Goal: Task Accomplishment & Management: Manage account settings

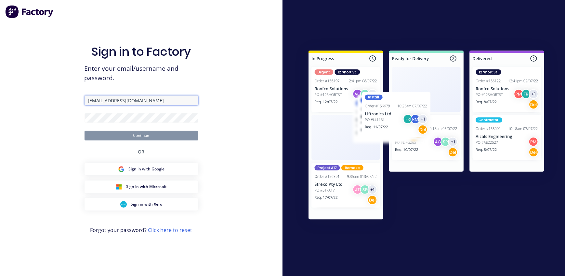
click at [119, 101] on input "[EMAIL_ADDRESS][DOMAIN_NAME]" at bounding box center [142, 100] width 114 height 10
type input "[EMAIL_ADDRESS][DOMAIN_NAME]"
click at [144, 136] on button "Continue" at bounding box center [142, 135] width 114 height 10
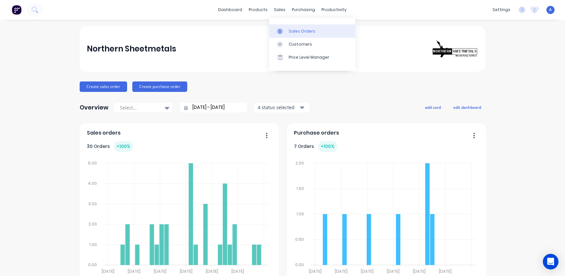
click at [288, 26] on link "Sales Orders" at bounding box center [312, 30] width 86 height 13
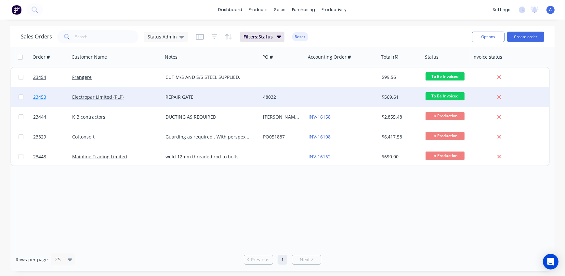
click at [47, 98] on link "23453" at bounding box center [52, 97] width 39 height 20
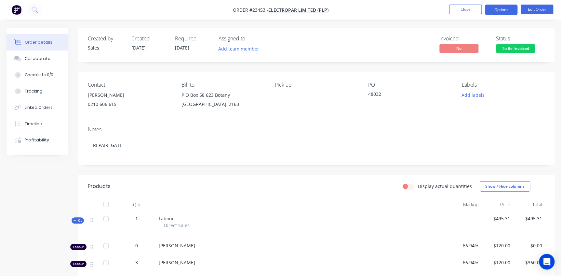
click at [505, 9] on button "Options" at bounding box center [501, 10] width 33 height 10
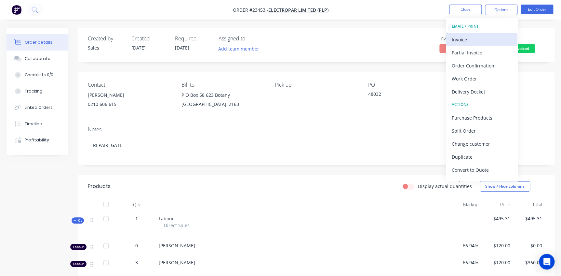
click at [472, 38] on div "Invoice" at bounding box center [482, 39] width 60 height 9
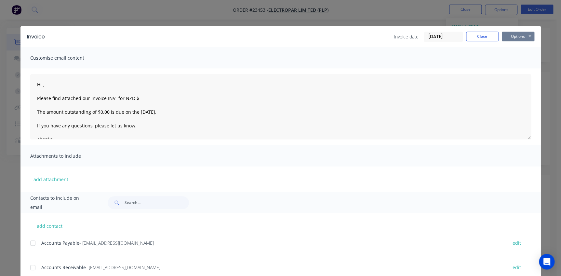
click at [514, 36] on button "Options" at bounding box center [518, 37] width 33 height 10
click at [512, 59] on button "Print" at bounding box center [523, 58] width 42 height 11
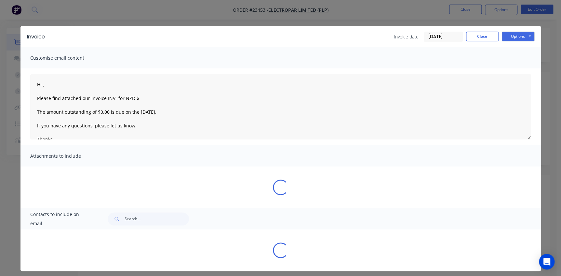
type textarea "Hi , Please find attached our invoice INV- for NZD $ The amount outstanding of …"
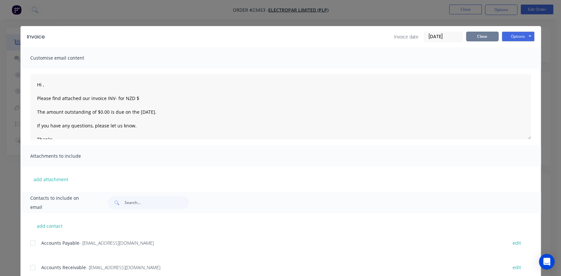
click at [481, 33] on button "Close" at bounding box center [482, 37] width 33 height 10
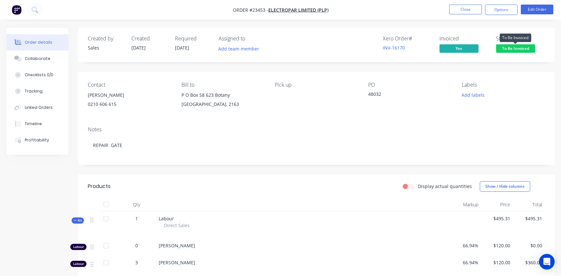
click at [515, 49] on span "To Be Invoiced" at bounding box center [515, 48] width 39 height 8
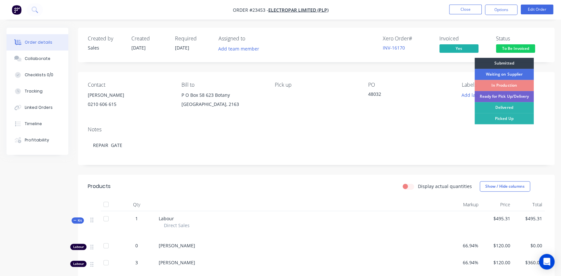
click at [379, 12] on nav "Order #23453 - Electropar Limited (PLP) Close Options Edit Order" at bounding box center [280, 10] width 561 height 20
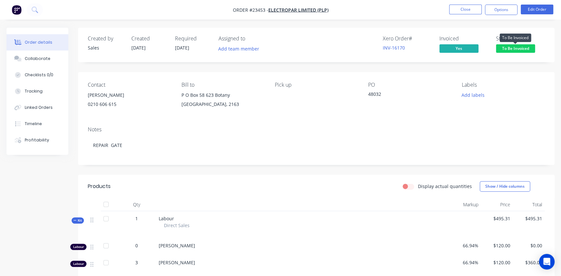
click at [502, 48] on span "To Be Invoiced" at bounding box center [515, 48] width 39 height 8
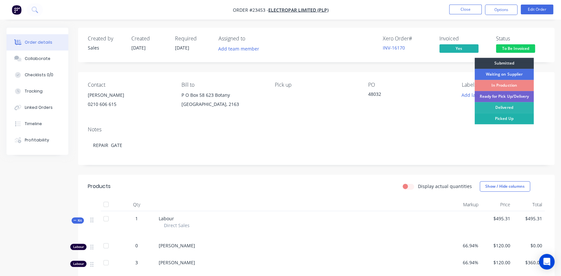
click at [503, 118] on div "Picked Up" at bounding box center [504, 118] width 59 height 11
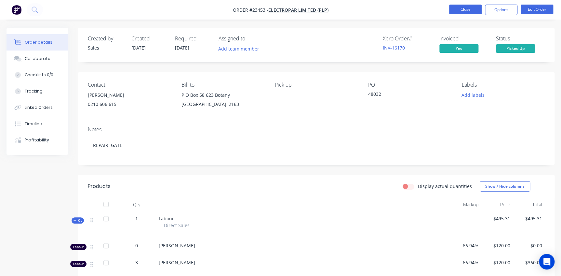
click at [468, 9] on button "Close" at bounding box center [465, 10] width 33 height 10
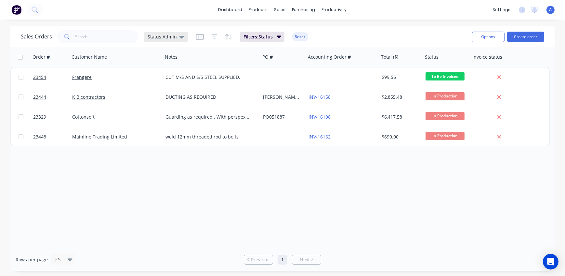
click at [159, 35] on span "Status Admin" at bounding box center [162, 36] width 29 height 7
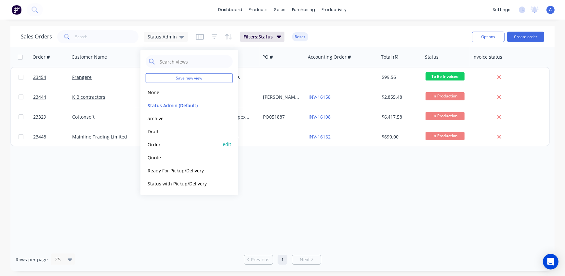
click at [162, 143] on button "Order" at bounding box center [183, 143] width 74 height 7
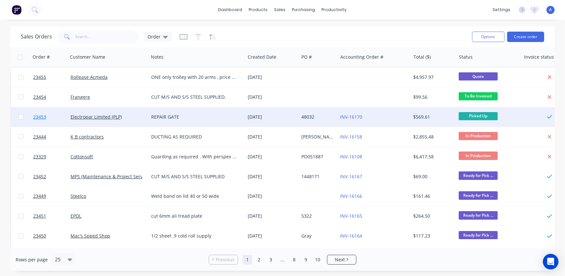
click at [38, 116] on span "23453" at bounding box center [39, 117] width 13 height 7
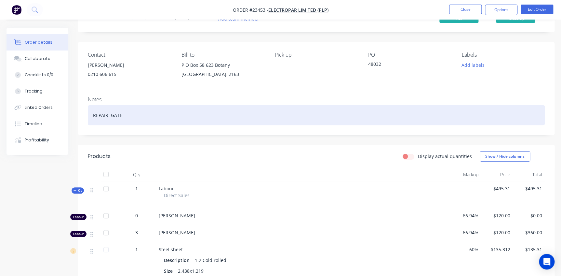
scroll to position [88, 0]
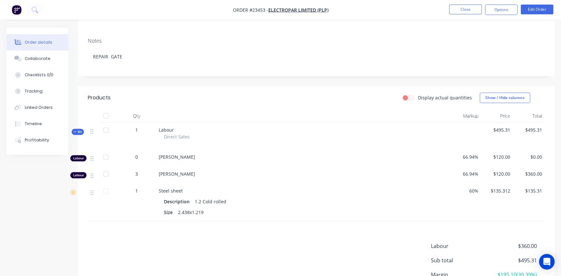
click at [78, 131] on span "Kit" at bounding box center [78, 131] width 8 height 5
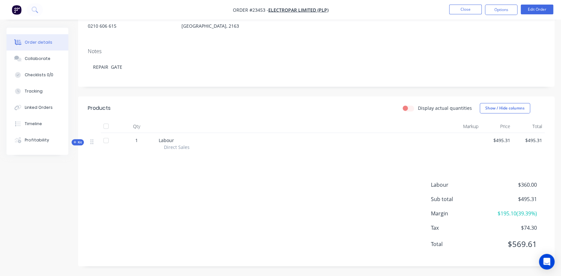
scroll to position [78, 0]
click at [78, 141] on span "Kit" at bounding box center [78, 142] width 8 height 5
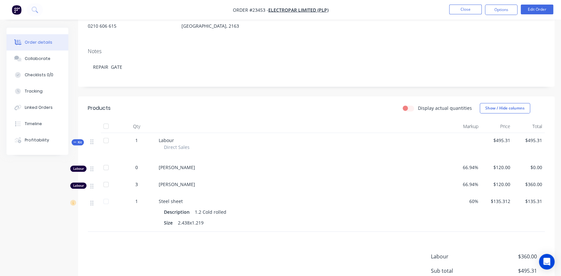
scroll to position [88, 0]
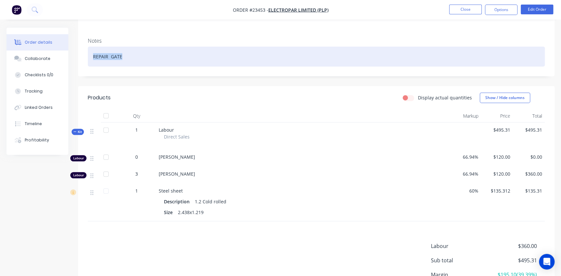
drag, startPoint x: 128, startPoint y: 58, endPoint x: 78, endPoint y: 57, distance: 49.8
click at [78, 57] on div "Notes REPAIR GATE" at bounding box center [316, 55] width 477 height 44
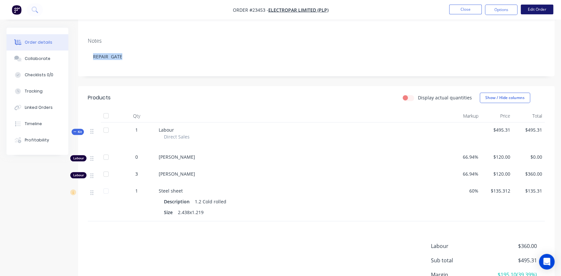
click at [537, 10] on button "Edit Order" at bounding box center [537, 10] width 33 height 10
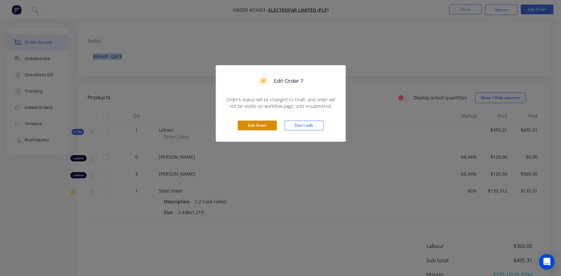
click at [251, 126] on button "Edit Order" at bounding box center [257, 125] width 39 height 10
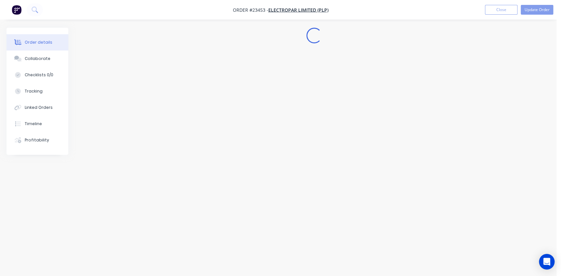
scroll to position [0, 0]
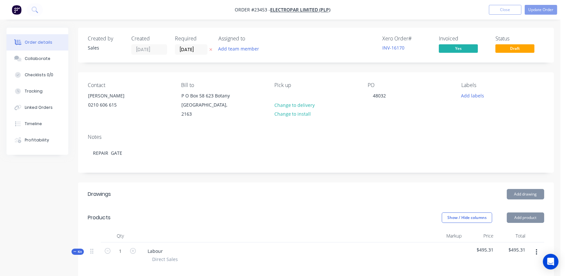
type input "66.94"
type input "$120.00"
type input "66.94"
type input "$120.00"
type input "$360.00"
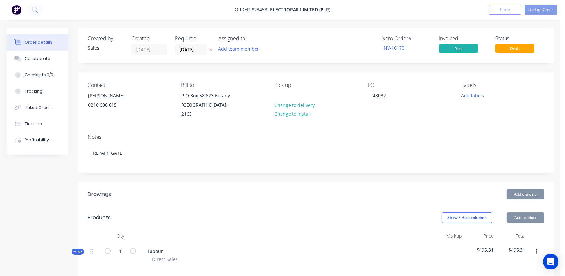
type input "60"
type input "$135.312"
type input "$135.31"
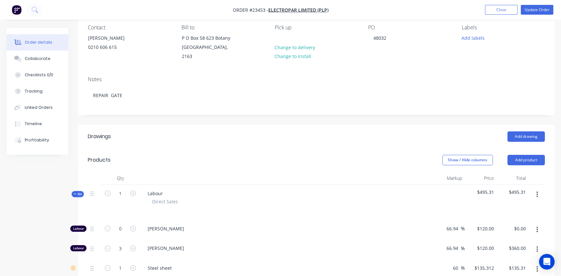
scroll to position [59, 0]
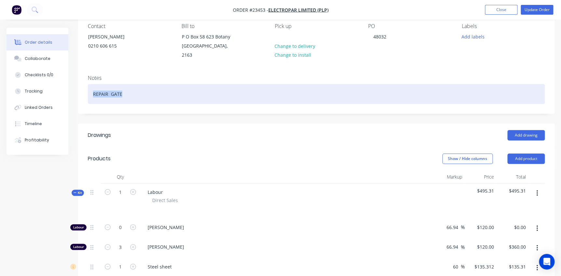
drag, startPoint x: 125, startPoint y: 87, endPoint x: 80, endPoint y: 90, distance: 45.0
click at [81, 90] on div "Notes REPAIR GATE" at bounding box center [316, 92] width 477 height 44
copy div "REPAIR GATE"
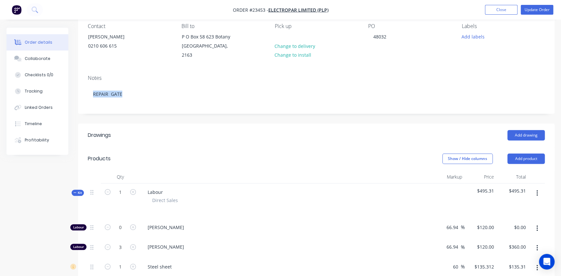
click at [170, 186] on div "Labour Direct Sales" at bounding box center [286, 200] width 293 height 35
drag, startPoint x: 163, startPoint y: 183, endPoint x: 110, endPoint y: 181, distance: 53.1
click at [110, 183] on div "Kit 1 Labour Direct Sales $495.31 $495.31" at bounding box center [316, 200] width 457 height 35
paste div
click at [223, 156] on div "Show / Hide columns Add product" at bounding box center [365, 158] width 360 height 10
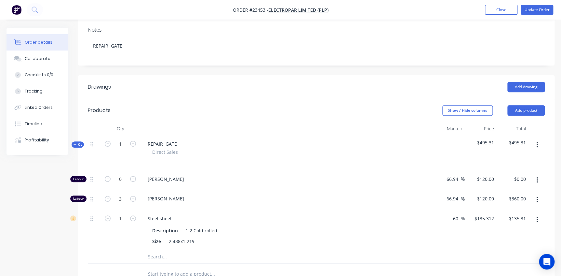
scroll to position [118, 0]
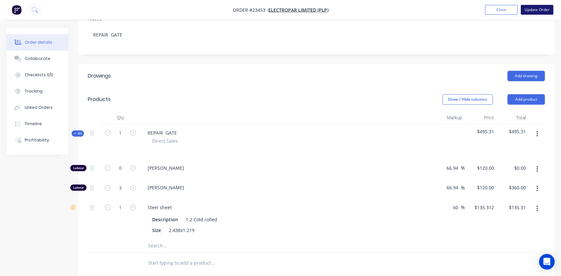
click at [531, 11] on button "Update Order" at bounding box center [537, 10] width 33 height 10
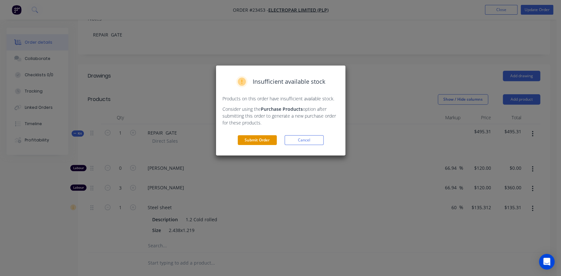
click at [259, 140] on button "Submit Order" at bounding box center [257, 140] width 39 height 10
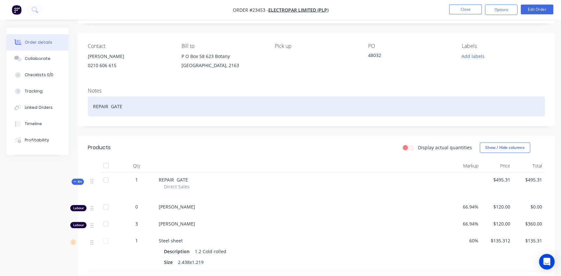
scroll to position [0, 0]
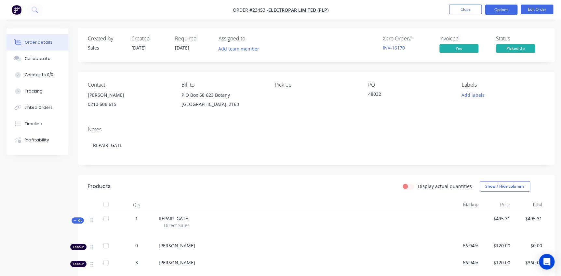
click at [505, 9] on button "Options" at bounding box center [501, 10] width 33 height 10
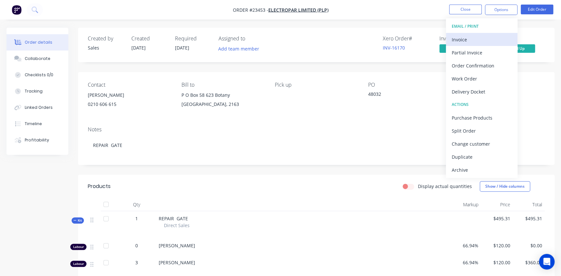
click at [472, 38] on div "Invoice" at bounding box center [482, 39] width 60 height 9
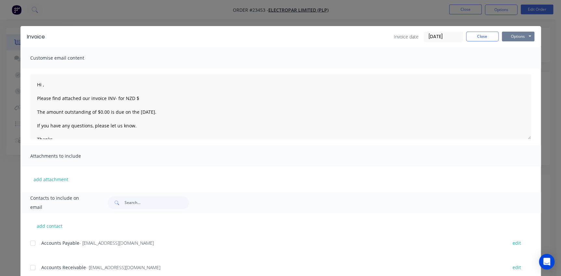
click at [516, 36] on button "Options" at bounding box center [518, 37] width 33 height 10
click at [513, 57] on button "Print" at bounding box center [523, 58] width 42 height 11
type textarea "Hi , Please find attached our invoice INV- for NZD $ The amount outstanding of …"
click at [483, 35] on button "Close" at bounding box center [482, 37] width 33 height 10
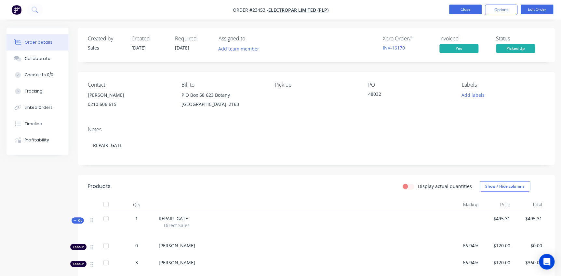
click at [470, 8] on button "Close" at bounding box center [465, 10] width 33 height 10
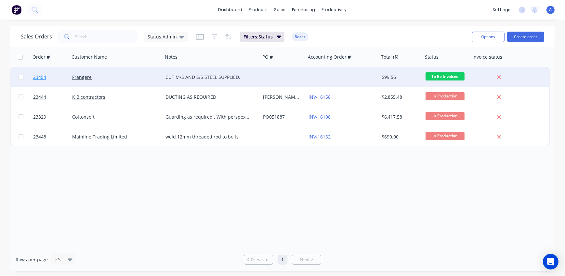
click at [39, 76] on span "23454" at bounding box center [39, 77] width 13 height 7
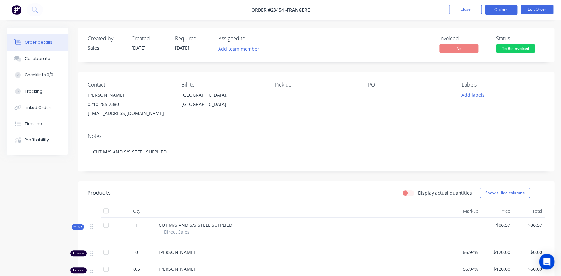
click at [509, 9] on button "Options" at bounding box center [501, 10] width 33 height 10
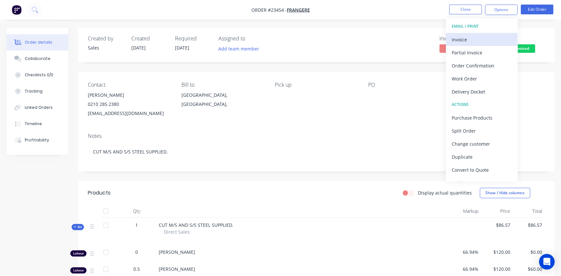
click at [480, 40] on div "Invoice" at bounding box center [482, 39] width 60 height 9
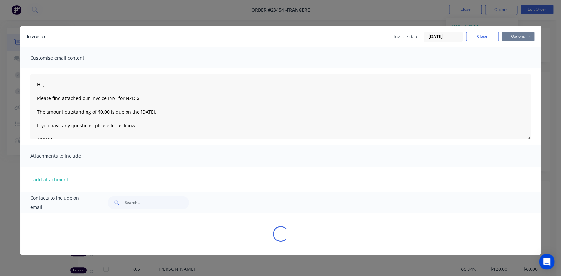
click at [516, 35] on button "Options" at bounding box center [518, 37] width 33 height 10
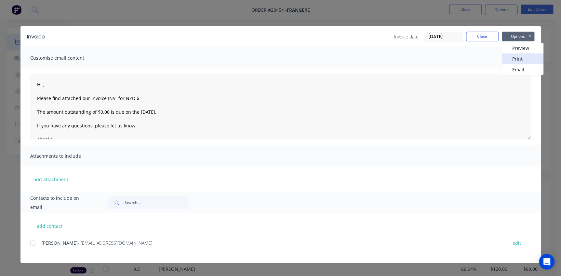
click at [521, 59] on button "Print" at bounding box center [523, 58] width 42 height 11
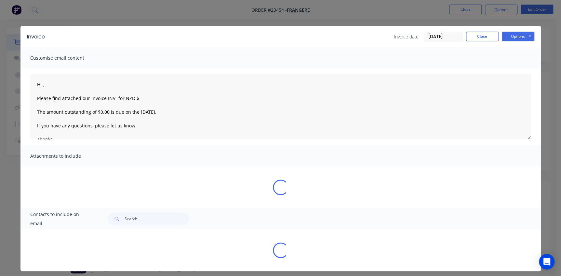
type textarea "Hi , Please find attached our invoice INV- for NZD $ The amount outstanding of …"
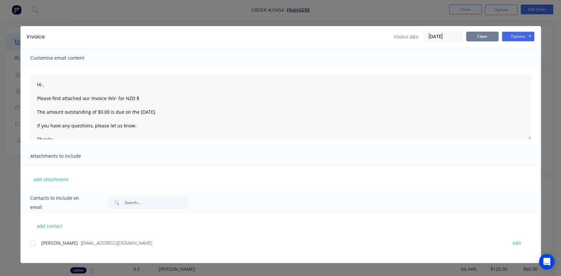
click at [487, 36] on button "Close" at bounding box center [482, 37] width 33 height 10
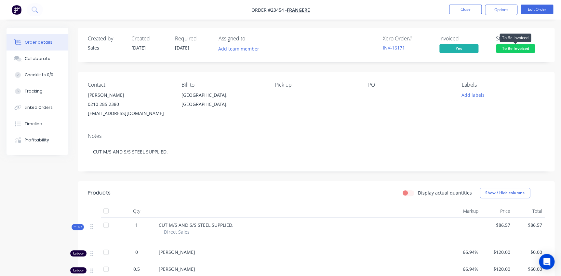
click at [508, 49] on span "To Be Invoiced" at bounding box center [515, 48] width 39 height 8
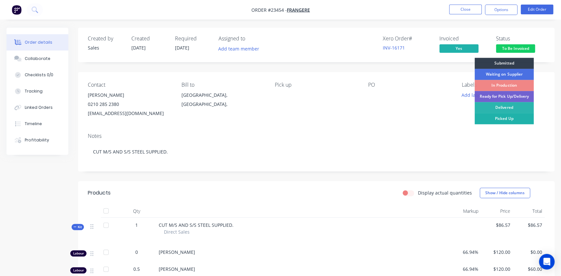
click at [505, 115] on div "Picked Up" at bounding box center [504, 118] width 59 height 11
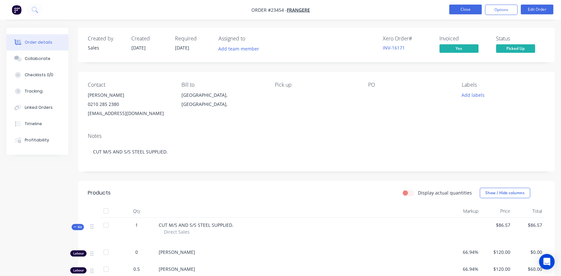
click at [467, 9] on button "Close" at bounding box center [465, 10] width 33 height 10
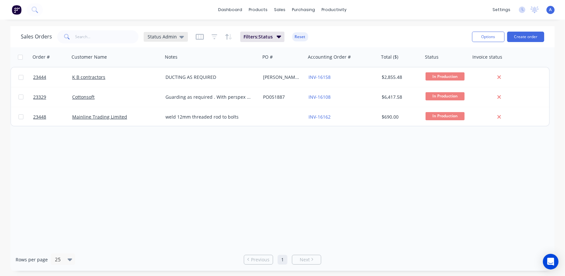
click at [162, 35] on span "Status Admin" at bounding box center [162, 36] width 29 height 7
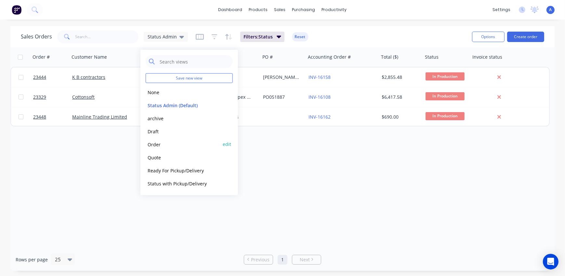
click at [159, 142] on button "Order" at bounding box center [183, 143] width 74 height 7
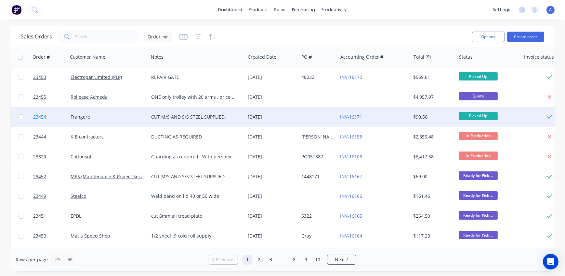
click at [40, 117] on span "23454" at bounding box center [39, 117] width 13 height 7
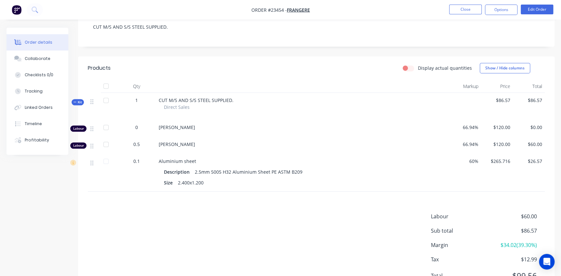
scroll to position [156, 0]
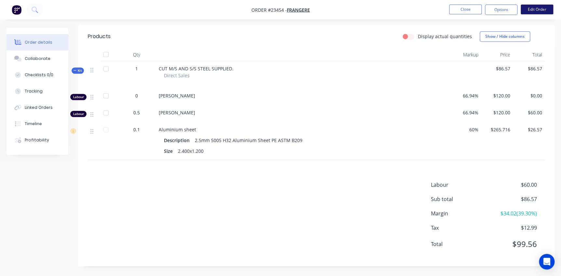
click at [540, 8] on button "Edit Order" at bounding box center [537, 10] width 33 height 10
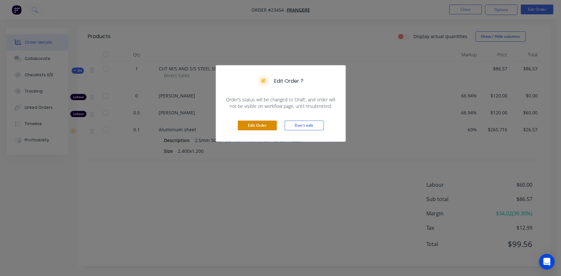
click at [260, 127] on button "Edit Order" at bounding box center [257, 125] width 39 height 10
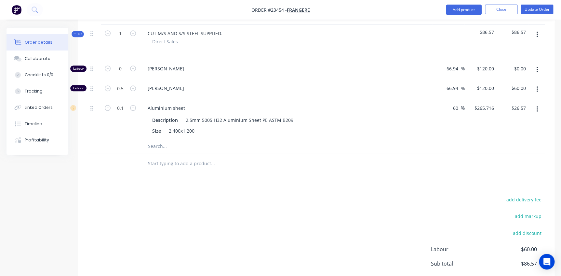
scroll to position [237, 0]
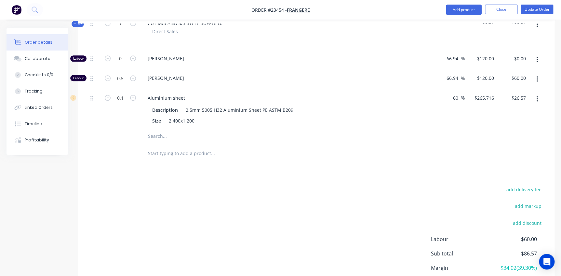
drag, startPoint x: 460, startPoint y: 88, endPoint x: 441, endPoint y: 88, distance: 18.9
click at [441, 89] on div "60 60 %" at bounding box center [449, 109] width 32 height 40
type input "65"
click at [392, 56] on div "[PERSON_NAME]" at bounding box center [286, 60] width 293 height 20
type input "$274.0196"
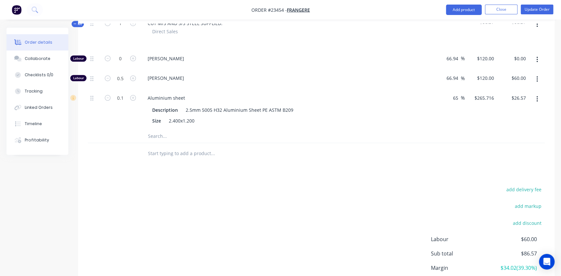
type input "$27.40"
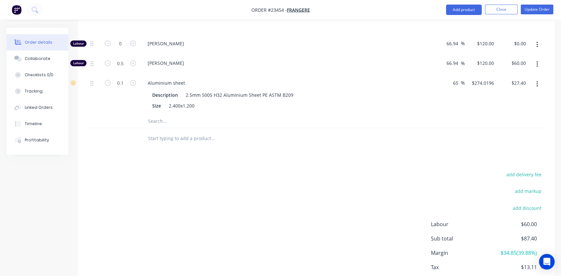
scroll to position [266, 0]
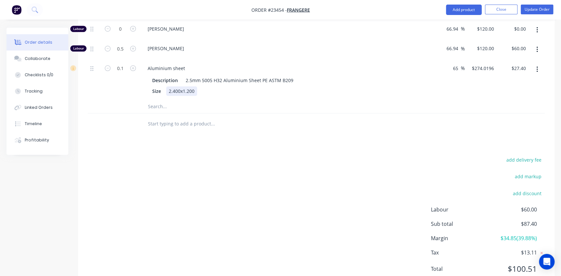
click at [342, 86] on div "Size 2.400x1.200" at bounding box center [285, 90] width 271 height 9
click at [456, 63] on input "65" at bounding box center [456, 67] width 8 height 9
type input "64"
type input "$272.3589"
type input "$27.24"
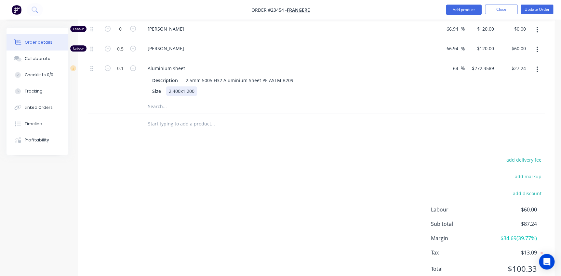
click at [403, 86] on div "Size 2.400x1.200" at bounding box center [285, 90] width 271 height 9
drag, startPoint x: 460, startPoint y: 59, endPoint x: 455, endPoint y: 59, distance: 4.6
click at [455, 63] on input "64" at bounding box center [456, 67] width 8 height 9
type input "62"
type input "$269.0375"
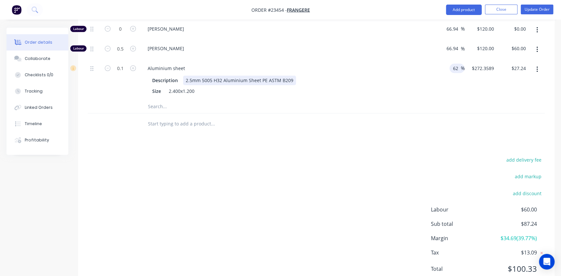
type input "$26.90"
click at [408, 74] on div "Description 2.5mm 5005 H32 Aluminium Sheet PE ASTM B209 Size 2.400x1.200" at bounding box center [286, 84] width 288 height 21
drag, startPoint x: 460, startPoint y: 57, endPoint x: 455, endPoint y: 58, distance: 4.6
click at [455, 63] on input "62" at bounding box center [456, 67] width 8 height 9
type input "63"
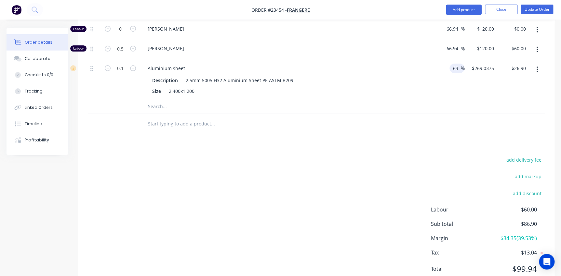
click at [296, 139] on div "Drawings Add drawing Products Show / Hide columns Add product Qty Markup Price …" at bounding box center [316, 107] width 477 height 365
type input "$270.6982"
type input "$27.07"
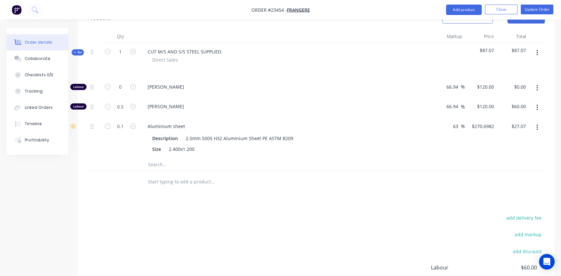
scroll to position [207, 0]
click at [456, 123] on input "63" at bounding box center [456, 127] width 8 height 9
type input "62.5"
type input "$269.8678"
type input "$26.99"
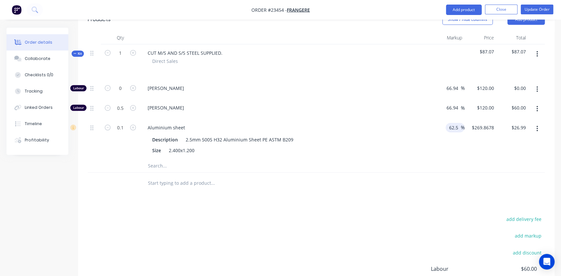
click at [315, 64] on div at bounding box center [286, 68] width 288 height 9
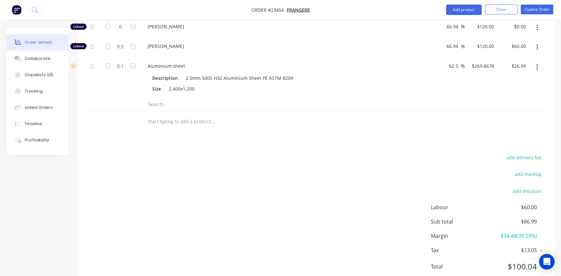
scroll to position [281, 0]
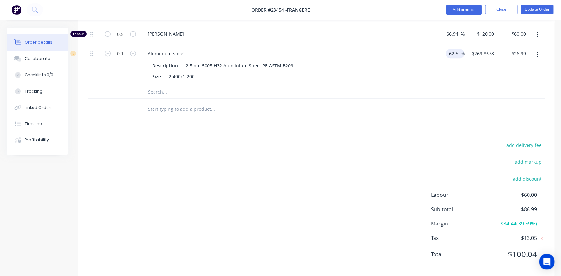
click at [458, 49] on input "62.5" at bounding box center [454, 53] width 12 height 9
click at [455, 49] on input "62.5" at bounding box center [454, 53] width 12 height 9
type input "62.48"
click at [435, 71] on div "62.48 62.48 %" at bounding box center [449, 65] width 32 height 40
type input "$269.8346"
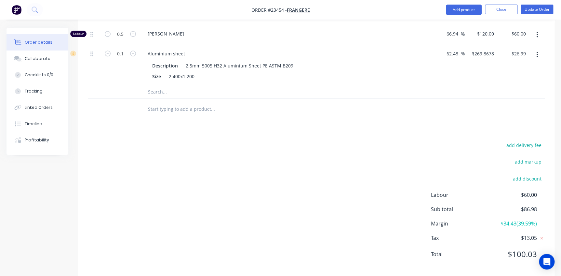
type input "$26.98"
click at [456, 49] on input "62.48" at bounding box center [453, 53] width 15 height 9
type input "62.45"
click at [434, 85] on div at bounding box center [316, 91] width 457 height 13
type input "$269.7848"
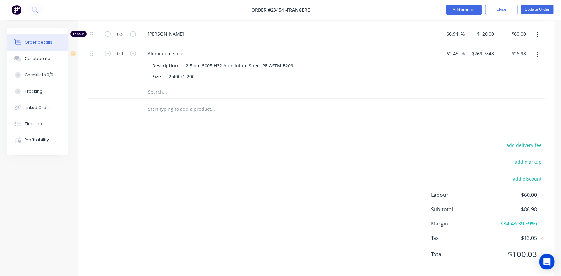
click at [362, 105] on div at bounding box center [257, 109] width 234 height 21
click at [374, 72] on div "Size 2.400x1.200" at bounding box center [285, 76] width 271 height 9
click at [456, 49] on input "62.45" at bounding box center [453, 53] width 15 height 9
type input "62.44"
type input "$269.7682"
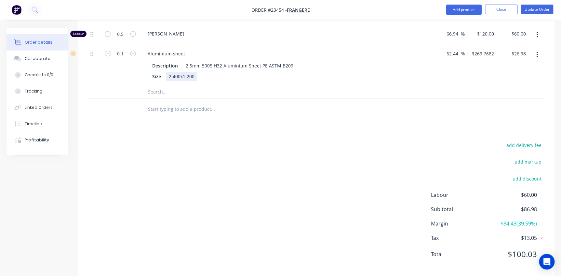
click at [414, 72] on div "Size 2.400x1.200" at bounding box center [285, 76] width 271 height 9
drag, startPoint x: 459, startPoint y: 42, endPoint x: 455, endPoint y: 44, distance: 4.7
click at [455, 49] on input "62.44" at bounding box center [453, 53] width 15 height 9
type input "62.43"
type input "$269.7516"
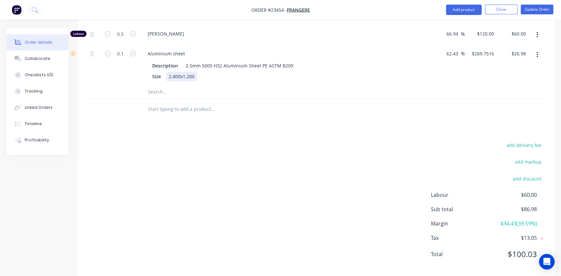
click at [306, 72] on div "Size 2.400x1.200" at bounding box center [285, 76] width 271 height 9
click at [385, 72] on div "Size 2.400x1.200" at bounding box center [285, 76] width 271 height 9
drag, startPoint x: 459, startPoint y: 43, endPoint x: 455, endPoint y: 47, distance: 5.3
click at [455, 49] on input "62.43" at bounding box center [453, 53] width 15 height 9
type input "62.42"
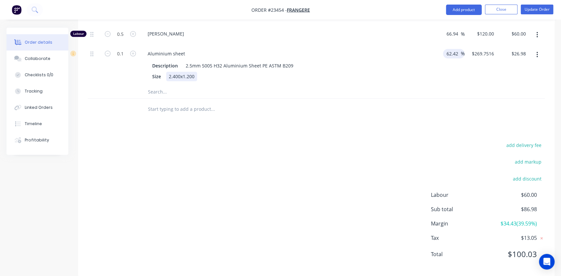
type input "$269.735"
type input "$26.97"
click at [400, 72] on div "Size 2.400x1.200" at bounding box center [285, 76] width 271 height 9
drag, startPoint x: 459, startPoint y: 40, endPoint x: 455, endPoint y: 46, distance: 6.5
click at [455, 49] on input "62.42" at bounding box center [453, 53] width 15 height 9
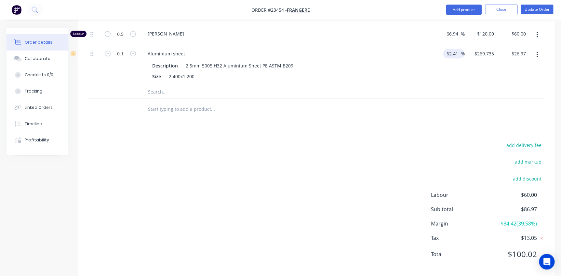
type input "62.41"
type input "$269.7183"
click at [351, 61] on div "Description 2.5mm 5005 H32 Aluminium Sheet PE ASTM B209" at bounding box center [285, 65] width 271 height 9
click at [348, 74] on div "Aluminium sheet Description 2.5mm 5005 H32 Aluminium Sheet PE ASTM B209 Size 2.…" at bounding box center [286, 65] width 293 height 40
click at [456, 49] on input "62.41" at bounding box center [453, 53] width 15 height 9
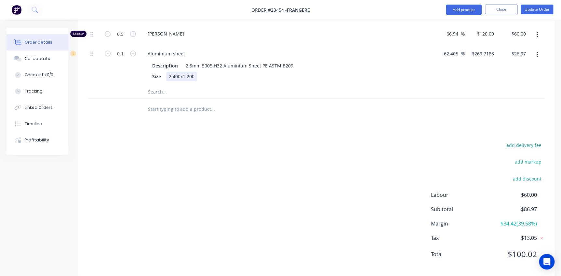
click at [390, 72] on div "Size 2.400x1.200" at bounding box center [285, 76] width 271 height 9
drag, startPoint x: 456, startPoint y: 46, endPoint x: 461, endPoint y: 45, distance: 4.2
click at [461, 49] on div "62.405 62.405 %" at bounding box center [452, 53] width 24 height 9
type input "62.4"
type input "$269.7017"
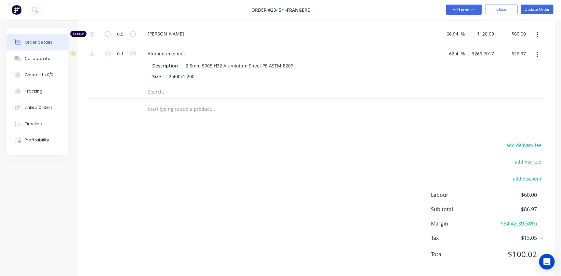
click at [354, 108] on div at bounding box center [257, 109] width 234 height 21
click at [456, 49] on input "62.4" at bounding box center [454, 53] width 12 height 9
click at [407, 72] on div "Size 2.400x1.200" at bounding box center [285, 76] width 271 height 9
drag, startPoint x: 459, startPoint y: 45, endPoint x: 434, endPoint y: 44, distance: 25.1
click at [434, 45] on div "62.4 62.4 %" at bounding box center [449, 65] width 32 height 40
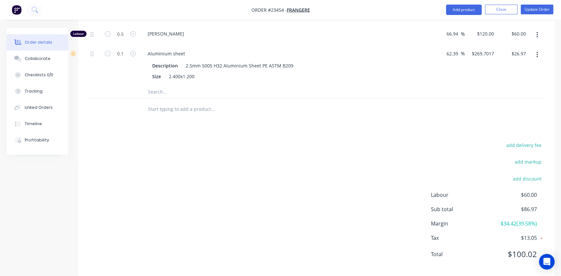
type input "62.39"
type input "$269.6851"
click at [393, 23] on header "Products Show / Hide columns Add product" at bounding box center [316, 11] width 477 height 23
drag, startPoint x: 459, startPoint y: 44, endPoint x: 454, endPoint y: 43, distance: 4.7
click at [454, 49] on input "62.39" at bounding box center [453, 53] width 15 height 9
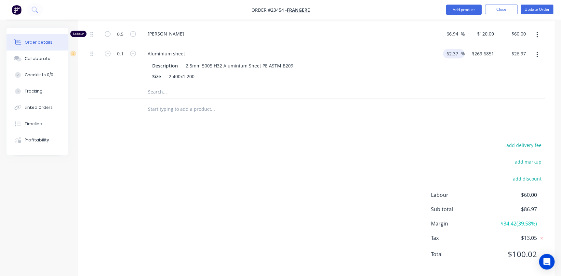
type input "62.37"
type input "$269.6519"
click at [413, 74] on div "Aluminium sheet Description 2.5mm 5005 H32 Aluminium Sheet PE ASTM B209 Size 2.…" at bounding box center [286, 65] width 293 height 40
click at [409, 61] on div "Description 2.5mm 5005 H32 Aluminium Sheet PE ASTM B209" at bounding box center [285, 65] width 271 height 9
click at [226, 85] on input "text" at bounding box center [213, 91] width 130 height 13
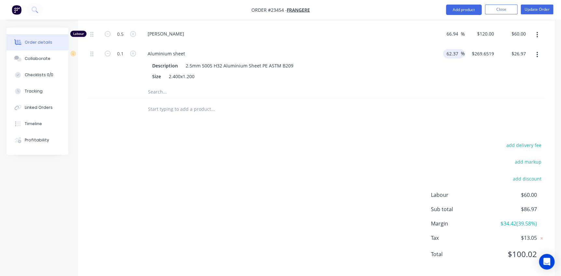
click at [456, 49] on input "62.37" at bounding box center [453, 53] width 15 height 9
type input "62.36"
type input "$269.6353"
type input "$26.96"
click at [451, 59] on div "62.36 62.36 %" at bounding box center [449, 65] width 32 height 40
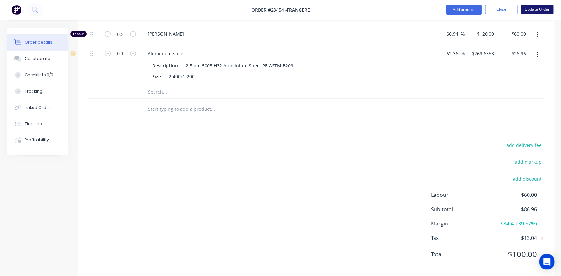
click at [534, 13] on button "Update Order" at bounding box center [537, 10] width 33 height 10
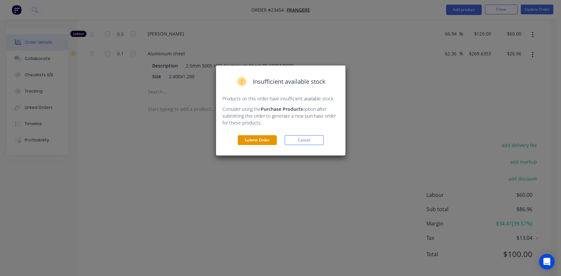
click at [254, 135] on button "Submit Order" at bounding box center [257, 140] width 39 height 10
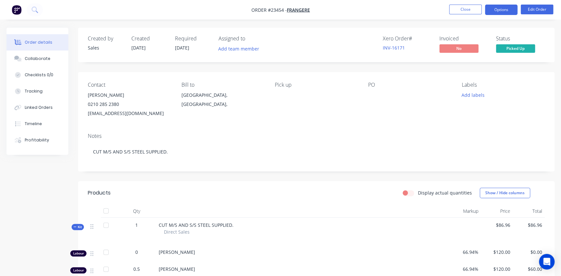
click at [506, 9] on button "Options" at bounding box center [501, 10] width 33 height 10
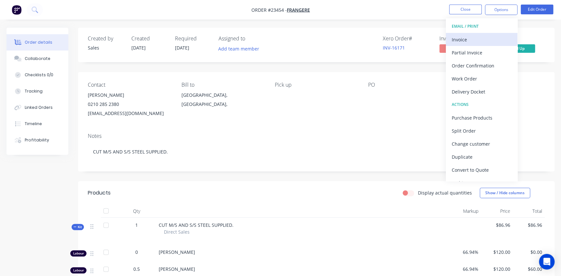
click at [468, 42] on div "Invoice" at bounding box center [482, 39] width 60 height 9
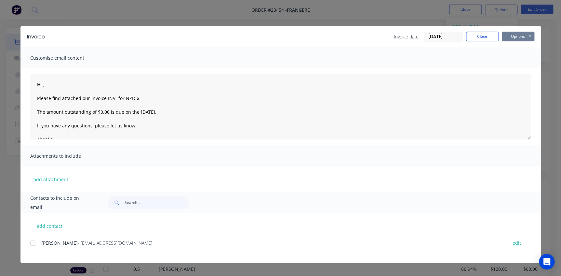
click at [516, 35] on button "Options" at bounding box center [518, 37] width 33 height 10
click at [513, 59] on button "Print" at bounding box center [523, 58] width 42 height 11
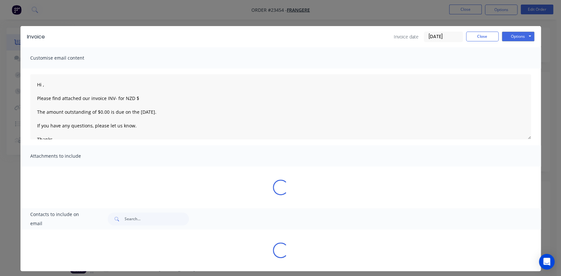
type textarea "Hi , Please find attached our invoice INV- for NZD $ The amount outstanding of …"
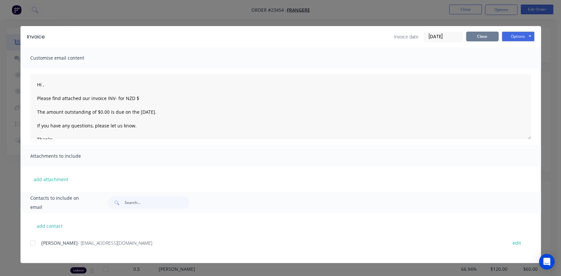
click at [484, 35] on button "Close" at bounding box center [482, 37] width 33 height 10
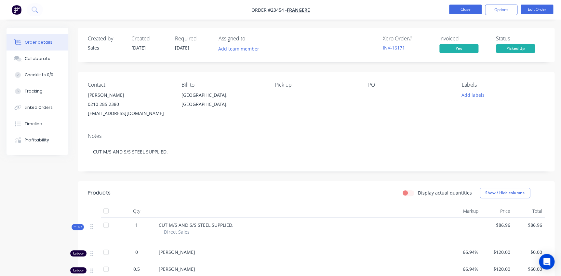
click at [468, 9] on button "Close" at bounding box center [465, 10] width 33 height 10
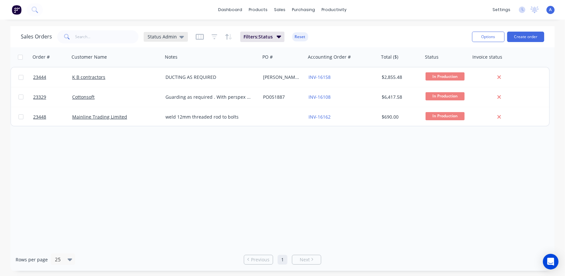
click at [156, 38] on span "Status Admin" at bounding box center [162, 36] width 29 height 7
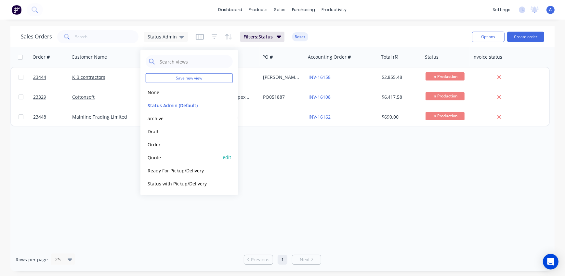
click at [158, 156] on button "Quote" at bounding box center [183, 156] width 74 height 7
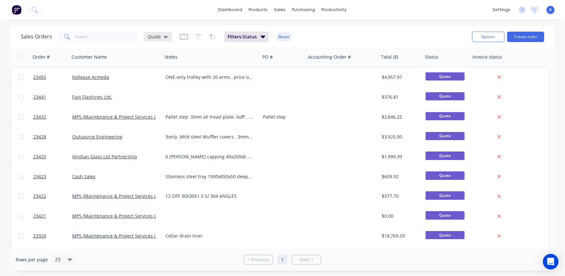
click at [153, 37] on span "Quote" at bounding box center [154, 36] width 13 height 7
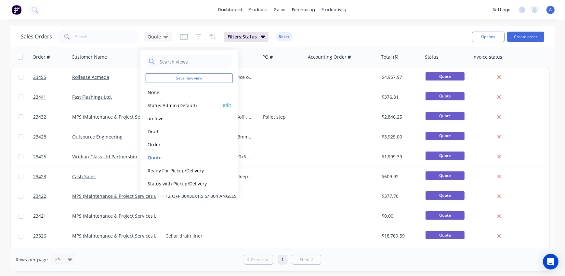
click at [160, 101] on div "Status Admin (Default) edit" at bounding box center [189, 105] width 87 height 13
click at [161, 105] on button "Status Admin (Default)" at bounding box center [183, 104] width 74 height 7
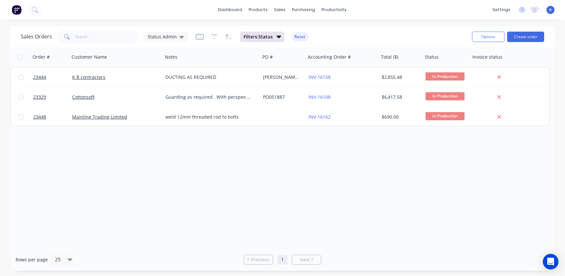
click at [352, 32] on div "Sales Orders Status Admin Filters: Status Reset" at bounding box center [244, 37] width 446 height 16
click at [155, 36] on span "Status Admin" at bounding box center [162, 36] width 29 height 7
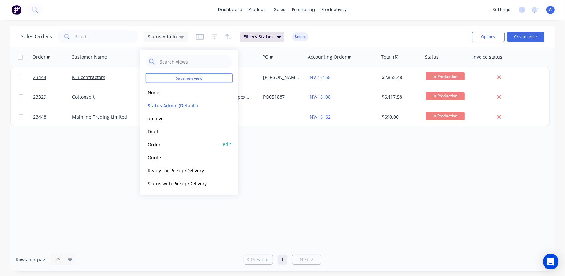
click at [159, 144] on button "Order" at bounding box center [183, 143] width 74 height 7
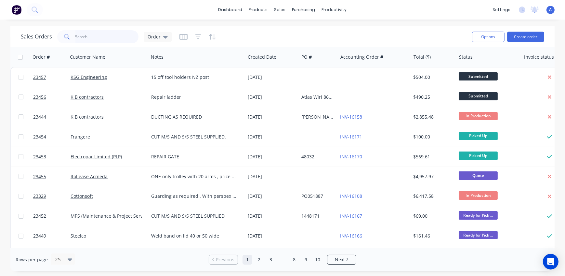
click at [81, 39] on input "text" at bounding box center [106, 36] width 63 height 13
type input "23407"
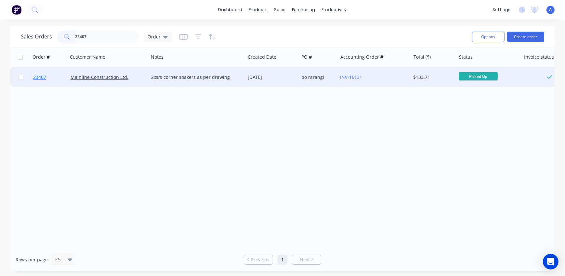
click at [41, 77] on span "23407" at bounding box center [39, 77] width 13 height 7
